Goal: Information Seeking & Learning: Learn about a topic

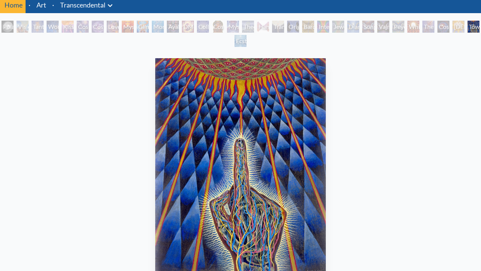
scroll to position [28, 0]
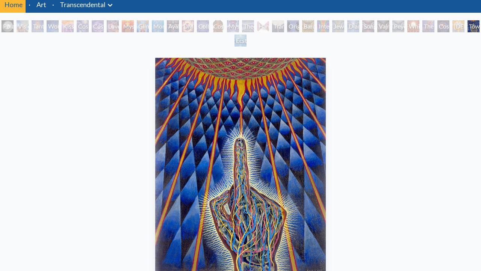
click at [209, 25] on div "Collective Vision" at bounding box center [203, 26] width 12 height 12
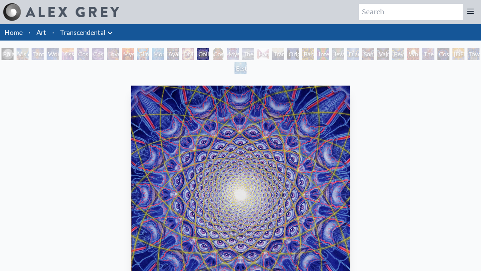
click at [284, 51] on div "Transfiguration" at bounding box center [278, 54] width 12 height 12
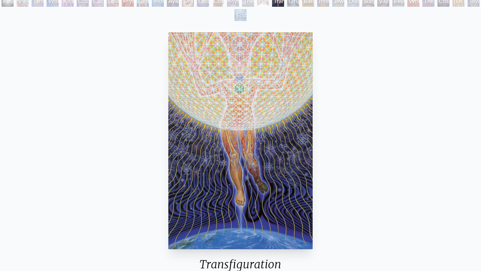
scroll to position [36, 0]
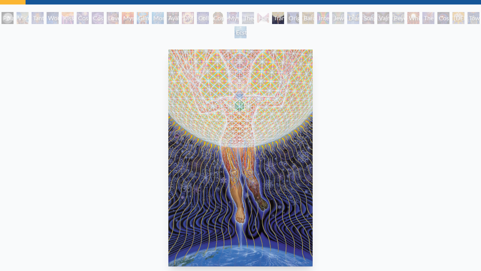
click at [434, 19] on div "The Great Turn" at bounding box center [428, 18] width 12 height 12
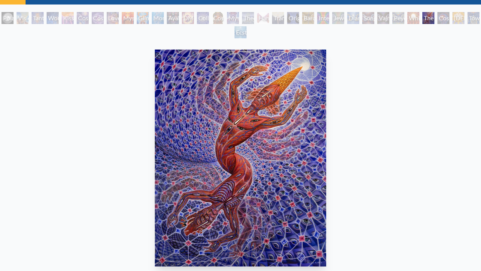
click at [473, 22] on div "Polar Unity Spiral Visionary Origin of Language Tantra Wonder Kiss of the [MEDI…" at bounding box center [240, 26] width 481 height 29
click at [472, 19] on div "Toward the One" at bounding box center [473, 18] width 12 height 12
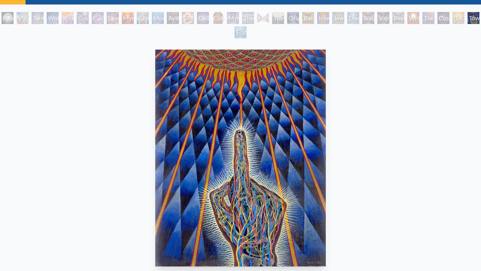
click at [419, 22] on div "White Light" at bounding box center [413, 18] width 12 height 12
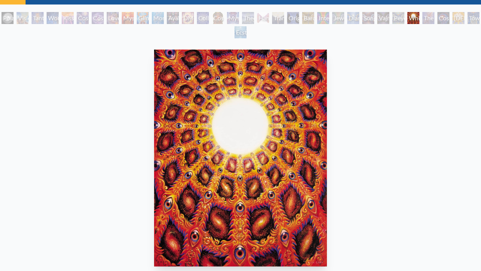
click at [427, 19] on div "The Great Turn" at bounding box center [428, 18] width 12 height 12
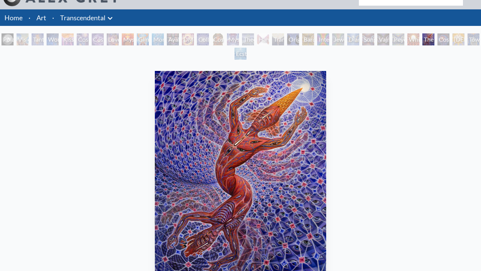
scroll to position [13, 0]
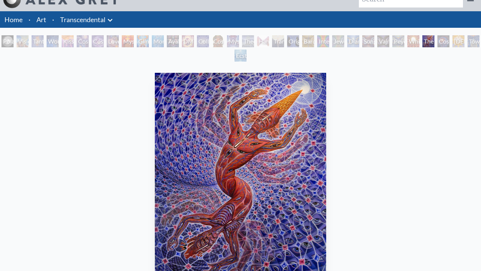
click at [471, 43] on div "Polar Unity Spiral Visionary Origin of Language Tantra Wonder Kiss of the [MEDI…" at bounding box center [240, 49] width 481 height 29
click at [469, 45] on div "Toward the One" at bounding box center [473, 41] width 12 height 12
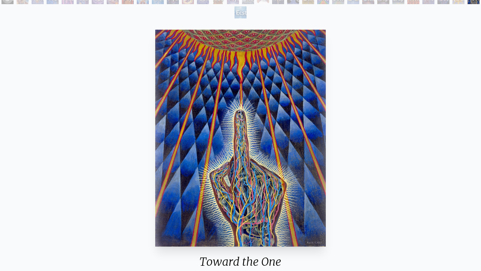
scroll to position [30, 0]
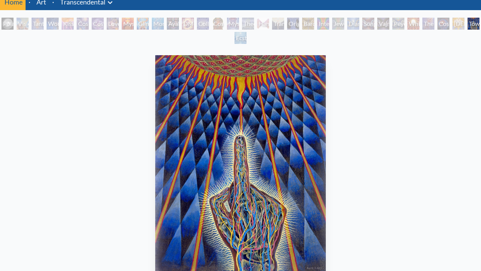
click at [284, 24] on div "Transfiguration" at bounding box center [278, 24] width 12 height 12
